Goal: Navigation & Orientation: Find specific page/section

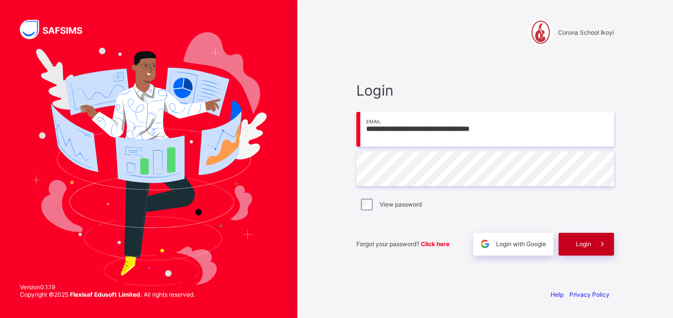
click at [580, 244] on span "Login" at bounding box center [583, 243] width 15 height 7
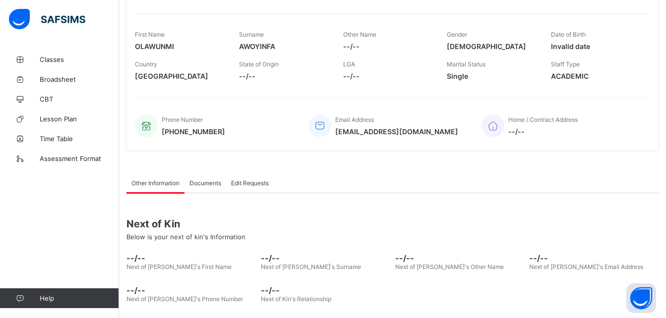
scroll to position [142, 0]
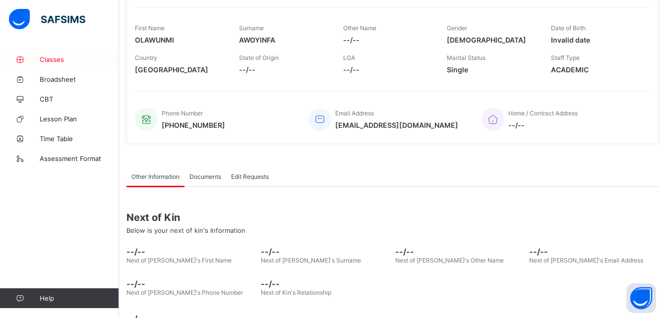
click at [46, 60] on span "Classes" at bounding box center [79, 60] width 79 height 8
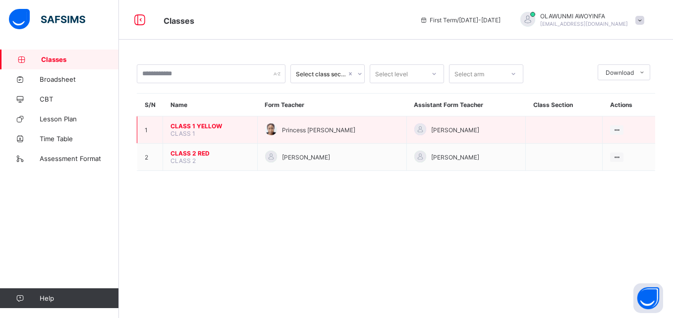
click at [205, 128] on span "CLASS 1 YELLOW" at bounding box center [210, 125] width 79 height 7
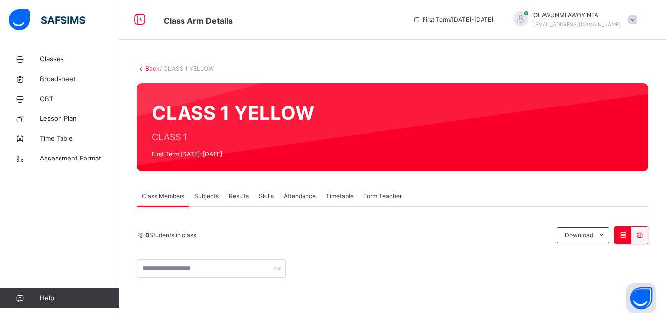
click at [204, 197] on span "Subjects" at bounding box center [206, 196] width 24 height 9
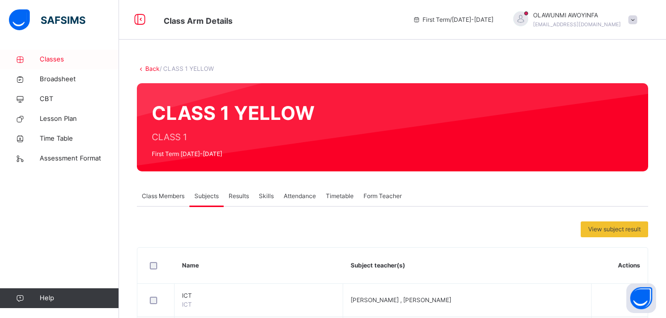
click at [57, 59] on span "Classes" at bounding box center [79, 60] width 79 height 10
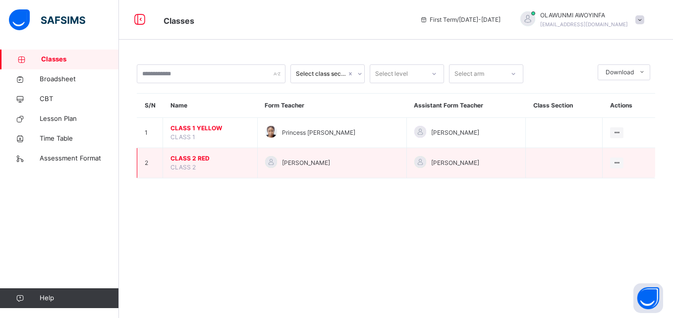
click at [200, 165] on td "CLASS 2 RED CLASS 2" at bounding box center [210, 163] width 95 height 30
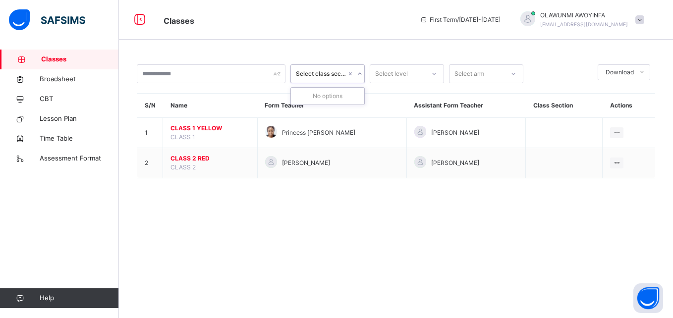
click at [360, 75] on icon at bounding box center [360, 74] width 6 height 10
click at [482, 16] on span "First Term / [DATE]-[DATE]" at bounding box center [460, 19] width 81 height 9
click at [423, 21] on icon at bounding box center [424, 19] width 8 height 7
click at [515, 74] on icon at bounding box center [514, 74] width 6 height 10
click at [468, 109] on div "RED" at bounding box center [486, 113] width 73 height 17
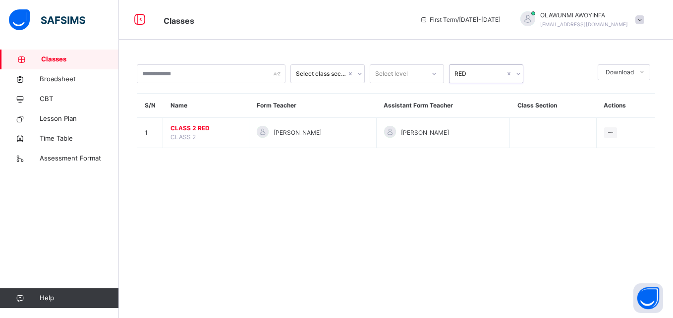
click at [435, 72] on icon at bounding box center [434, 74] width 6 height 10
click at [409, 111] on div "CLASS 2" at bounding box center [406, 113] width 73 height 17
click at [357, 76] on div at bounding box center [359, 74] width 9 height 16
click at [360, 72] on icon at bounding box center [360, 74] width 6 height 10
click at [319, 68] on div "Select class section" at bounding box center [318, 73] width 55 height 15
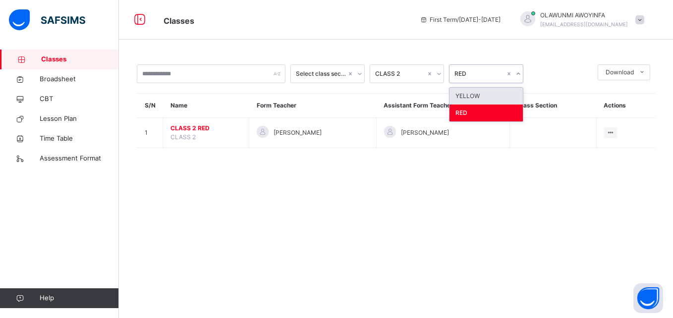
click at [517, 73] on icon at bounding box center [519, 74] width 6 height 10
click at [503, 94] on div "YELLOW" at bounding box center [486, 96] width 73 height 17
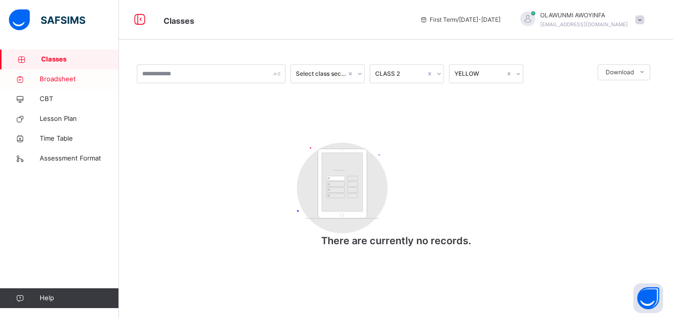
click at [49, 81] on span "Broadsheet" at bounding box center [79, 79] width 79 height 10
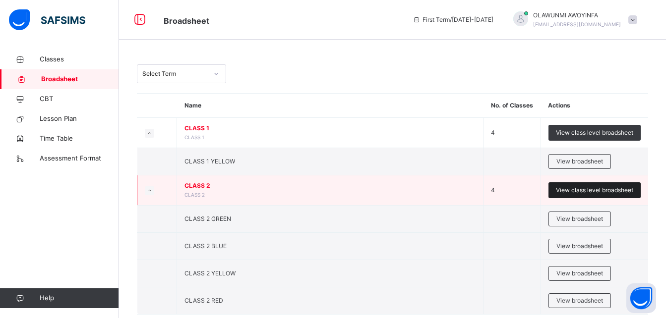
click at [588, 190] on span "View class level broadsheet" at bounding box center [594, 190] width 77 height 9
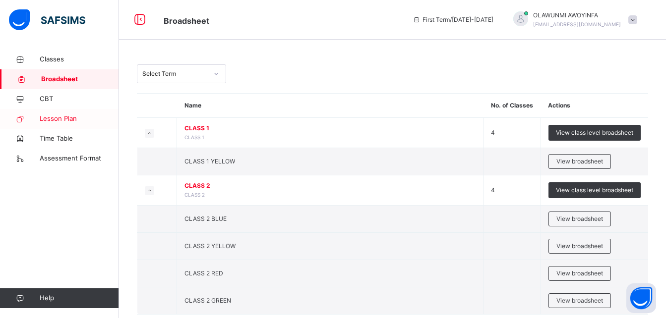
click at [65, 125] on link "Lesson Plan" at bounding box center [59, 119] width 119 height 20
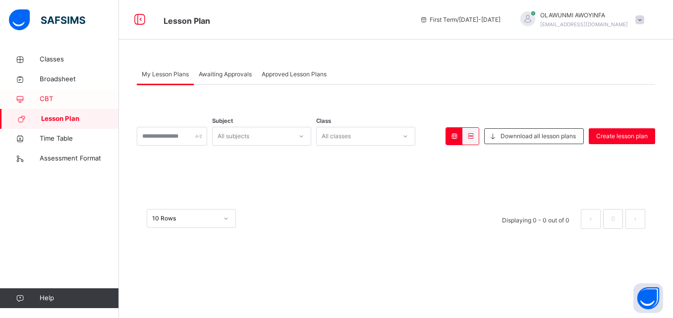
click at [44, 99] on span "CBT" at bounding box center [79, 99] width 79 height 10
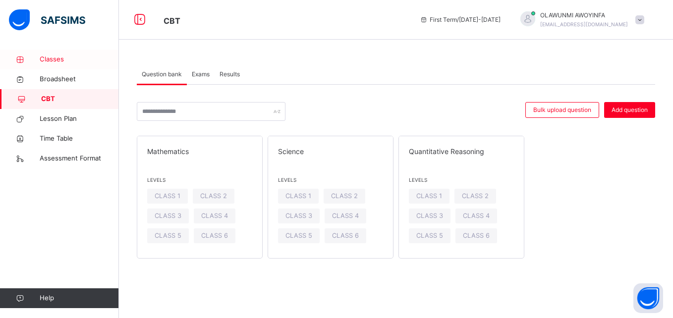
click at [60, 59] on span "Classes" at bounding box center [79, 60] width 79 height 10
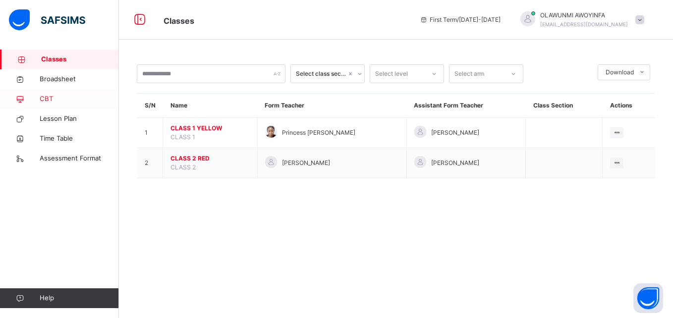
click at [49, 100] on span "CBT" at bounding box center [79, 99] width 79 height 10
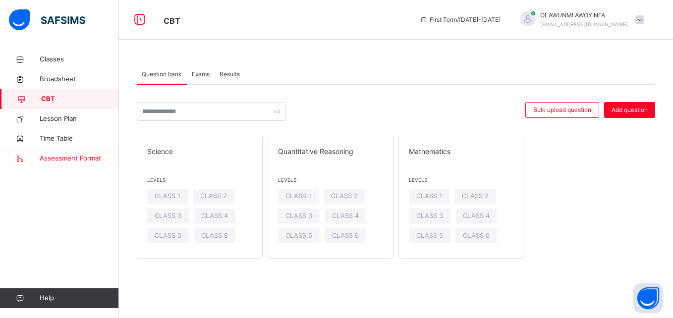
click at [50, 156] on span "Assessment Format" at bounding box center [79, 159] width 79 height 10
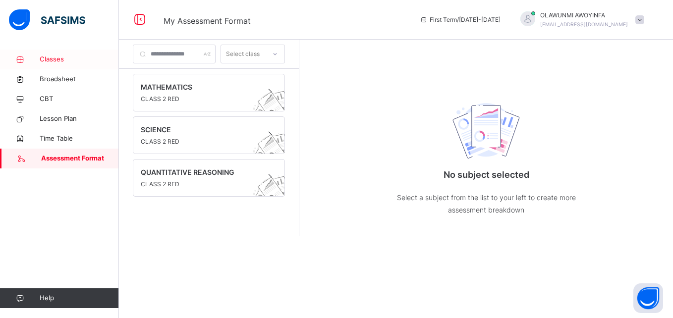
click at [64, 60] on span "Classes" at bounding box center [79, 60] width 79 height 10
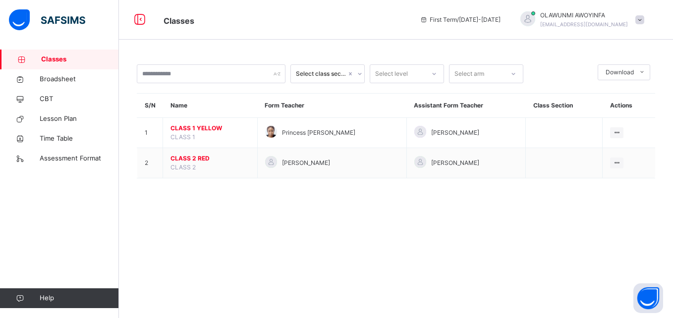
click at [423, 20] on icon at bounding box center [424, 19] width 8 height 7
click at [639, 21] on span at bounding box center [639, 19] width 9 height 9
click at [657, 22] on div "First Term / [DATE]-[DATE] [PERSON_NAME] [PERSON_NAME][EMAIL_ADDRESS][DOMAIN_NA…" at bounding box center [544, 20] width 258 height 40
click at [143, 17] on icon at bounding box center [139, 20] width 17 height 18
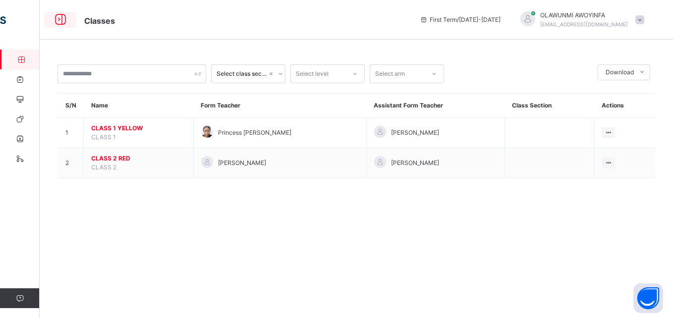
click at [61, 18] on icon at bounding box center [60, 20] width 17 height 18
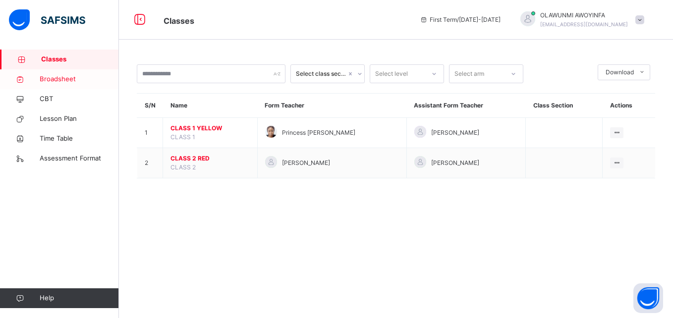
click at [57, 78] on span "Broadsheet" at bounding box center [79, 79] width 79 height 10
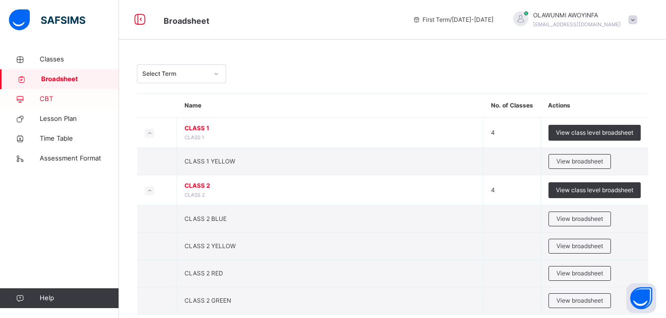
click at [38, 99] on icon at bounding box center [20, 99] width 40 height 7
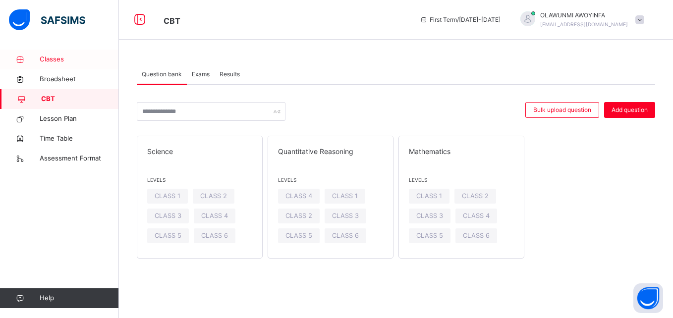
click at [57, 58] on span "Classes" at bounding box center [79, 60] width 79 height 10
